Goal: Navigation & Orientation: Find specific page/section

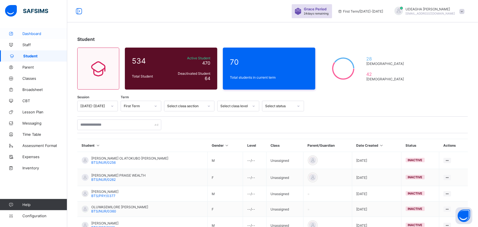
click at [33, 32] on span "Dashboard" at bounding box center [44, 33] width 45 height 4
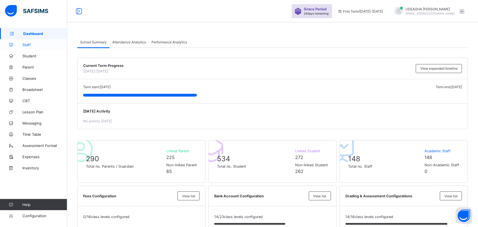
click at [26, 43] on span "Staff" at bounding box center [44, 45] width 45 height 4
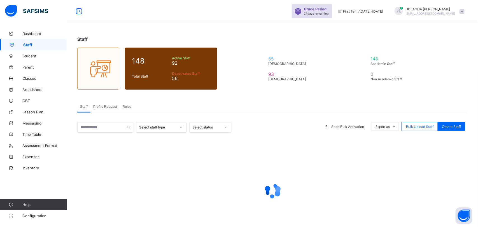
click at [26, 43] on span "Staff" at bounding box center [45, 45] width 44 height 4
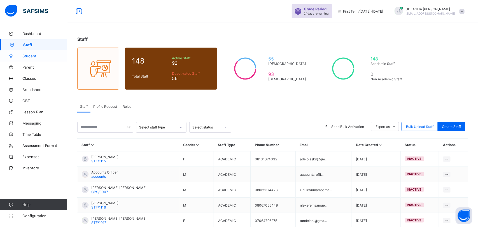
click at [27, 54] on span "Student" at bounding box center [44, 56] width 45 height 4
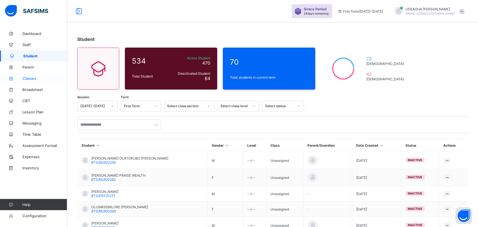
click at [26, 80] on span "Classes" at bounding box center [44, 78] width 45 height 4
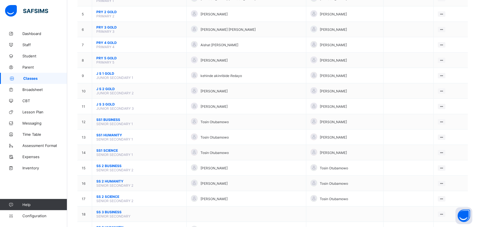
scroll to position [60, 0]
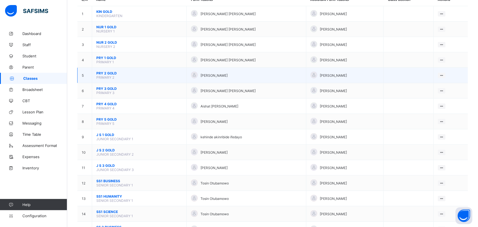
click at [108, 71] on span "PRY 2 GOLD" at bounding box center [139, 73] width 86 height 4
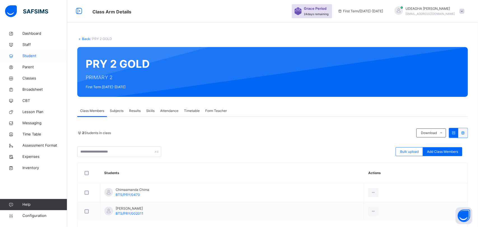
click at [24, 55] on span "Student" at bounding box center [44, 56] width 45 height 6
